Goal: Task Accomplishment & Management: Use online tool/utility

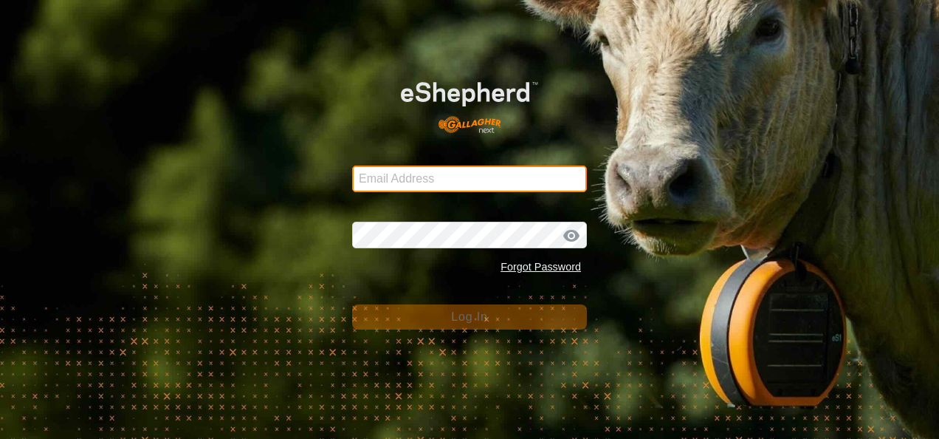
type input "[EMAIL_ADDRESS][DOMAIN_NAME]"
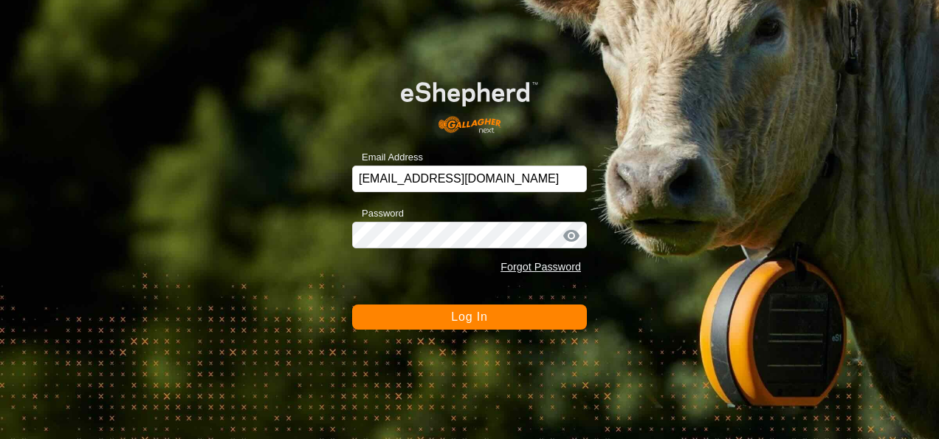
click at [458, 328] on button "Log In" at bounding box center [469, 316] width 235 height 25
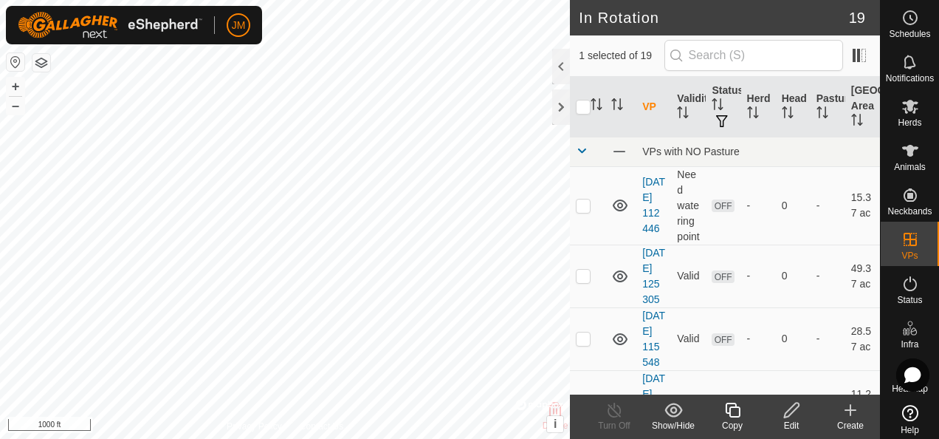
click at [789, 411] on icon at bounding box center [792, 410] width 18 height 18
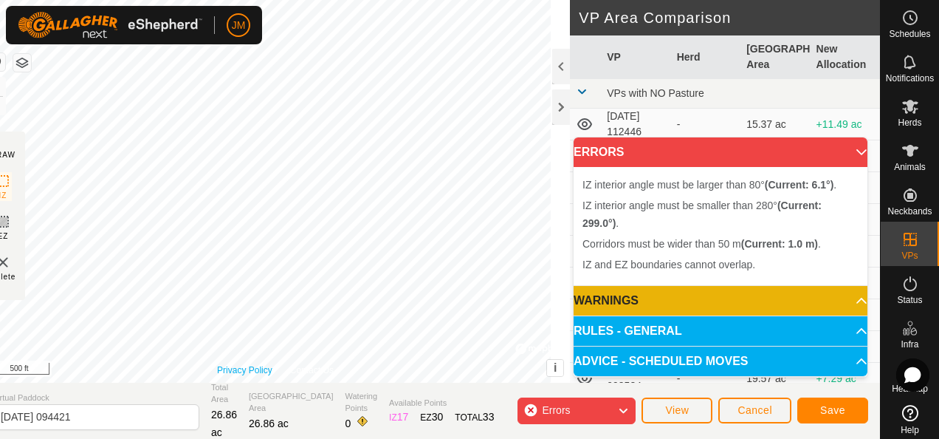
click at [231, 366] on link "Privacy Policy" at bounding box center [244, 369] width 55 height 13
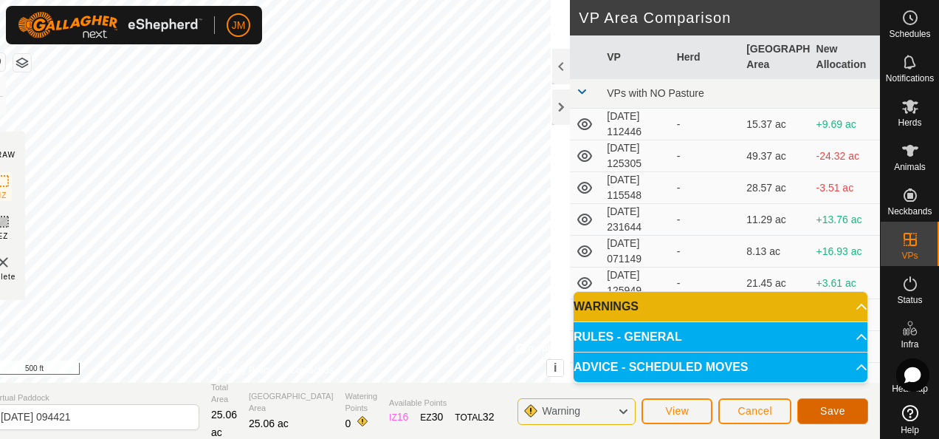
click at [843, 408] on span "Save" at bounding box center [833, 411] width 25 height 12
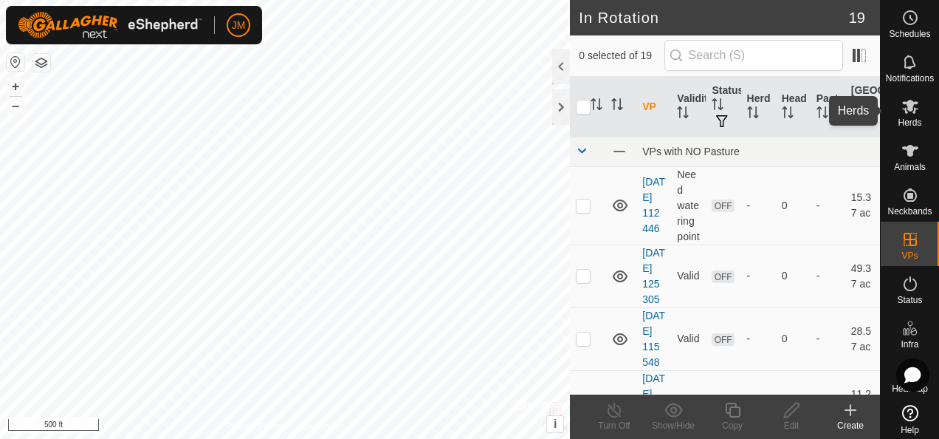
click at [907, 106] on icon at bounding box center [911, 106] width 18 height 18
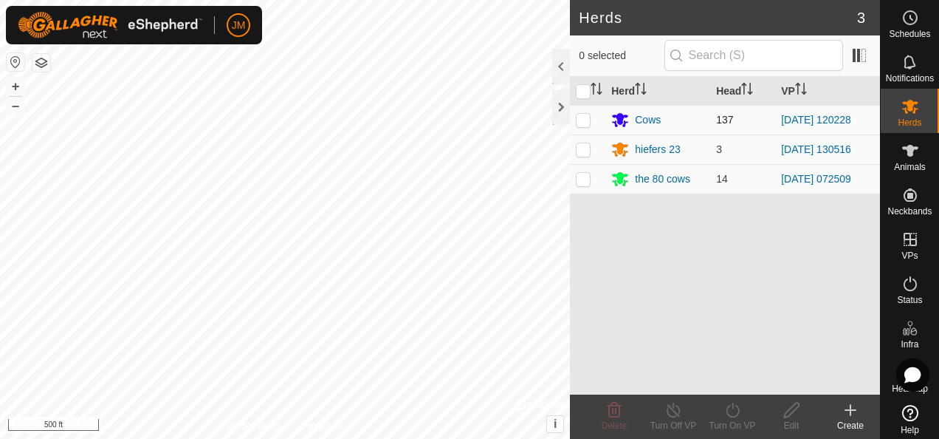
click at [586, 115] on p-checkbox at bounding box center [583, 120] width 15 height 12
checkbox input "true"
click at [734, 409] on icon at bounding box center [733, 410] width 18 height 18
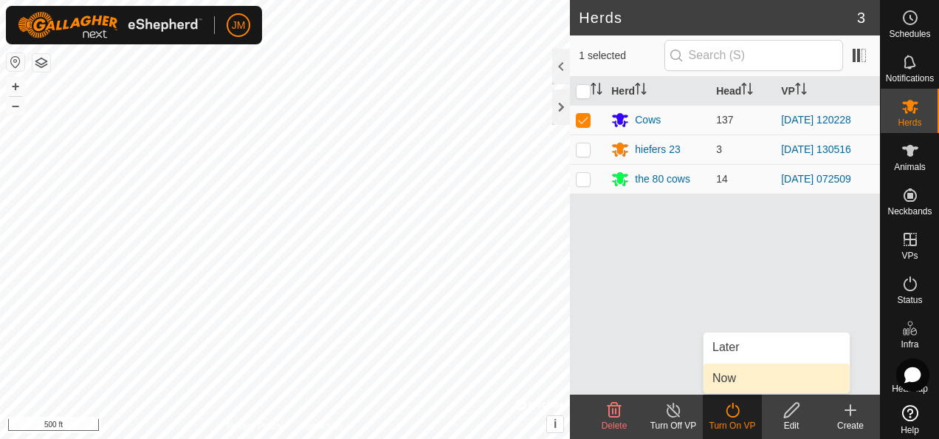
click at [738, 382] on link "Now" at bounding box center [777, 378] width 146 height 30
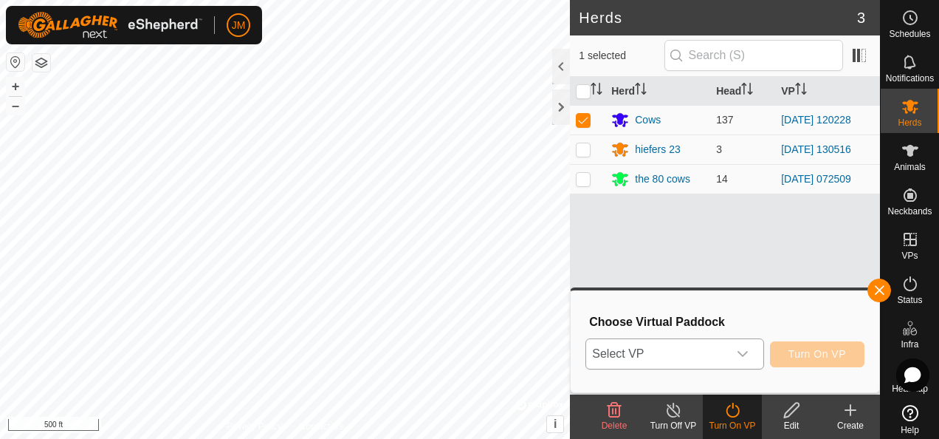
click at [744, 352] on icon "dropdown trigger" at bounding box center [743, 354] width 12 height 12
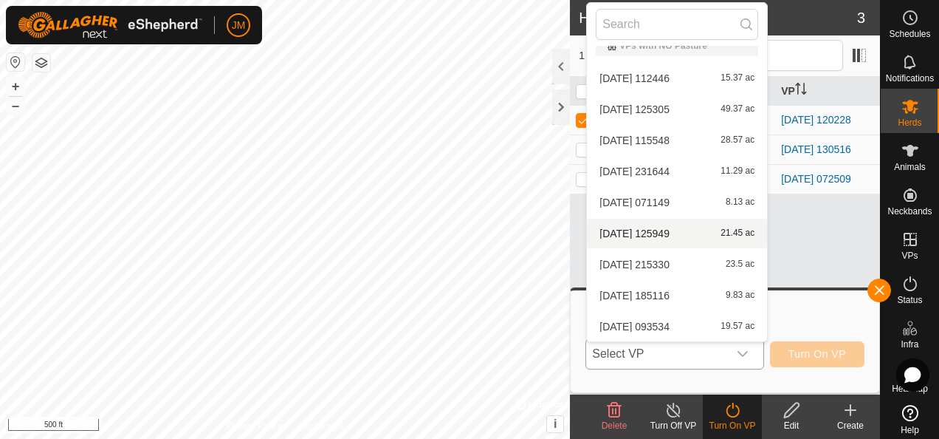
scroll to position [326, 0]
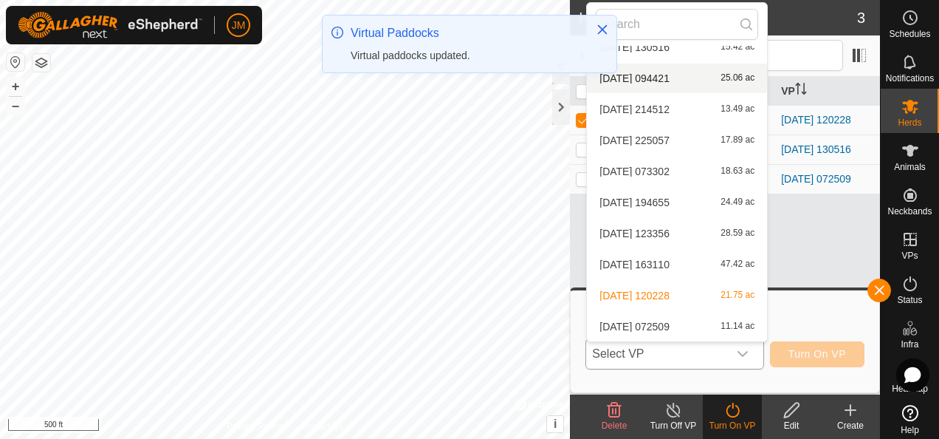
click at [661, 79] on li "[DATE] 094421 25.06 ac" at bounding box center [677, 79] width 180 height 30
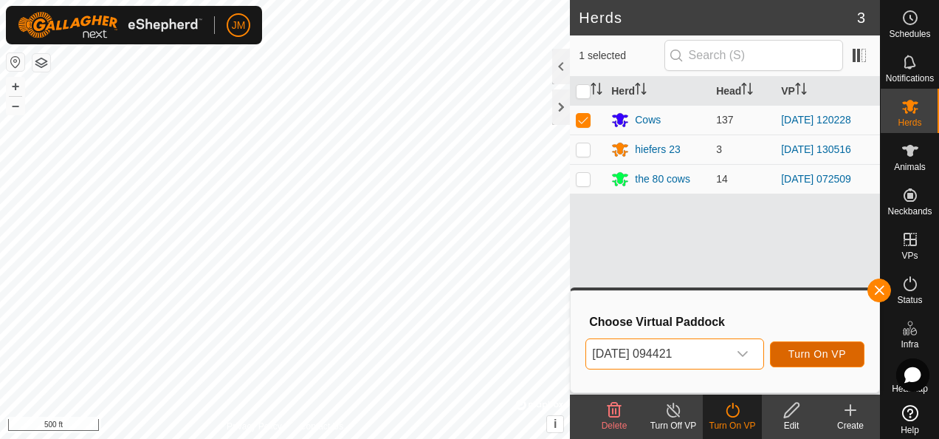
click at [823, 352] on span "Turn On VP" at bounding box center [818, 354] width 58 height 12
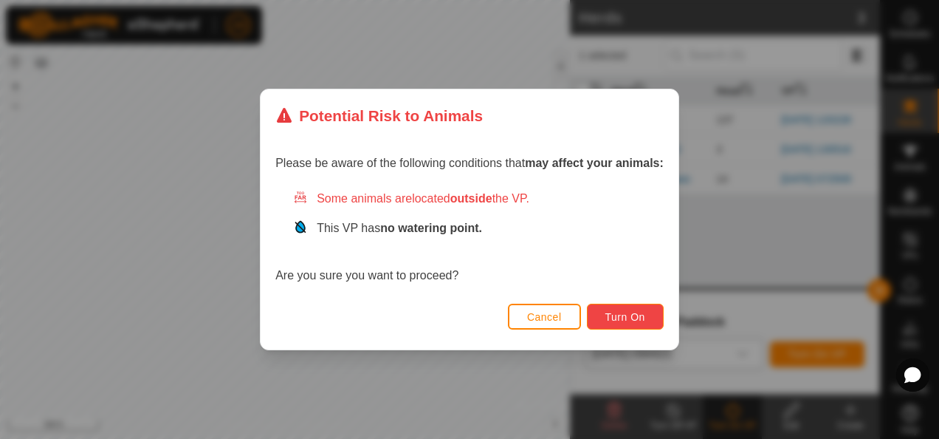
click at [640, 315] on span "Turn On" at bounding box center [626, 317] width 40 height 12
